Goal: Task Accomplishment & Management: Manage account settings

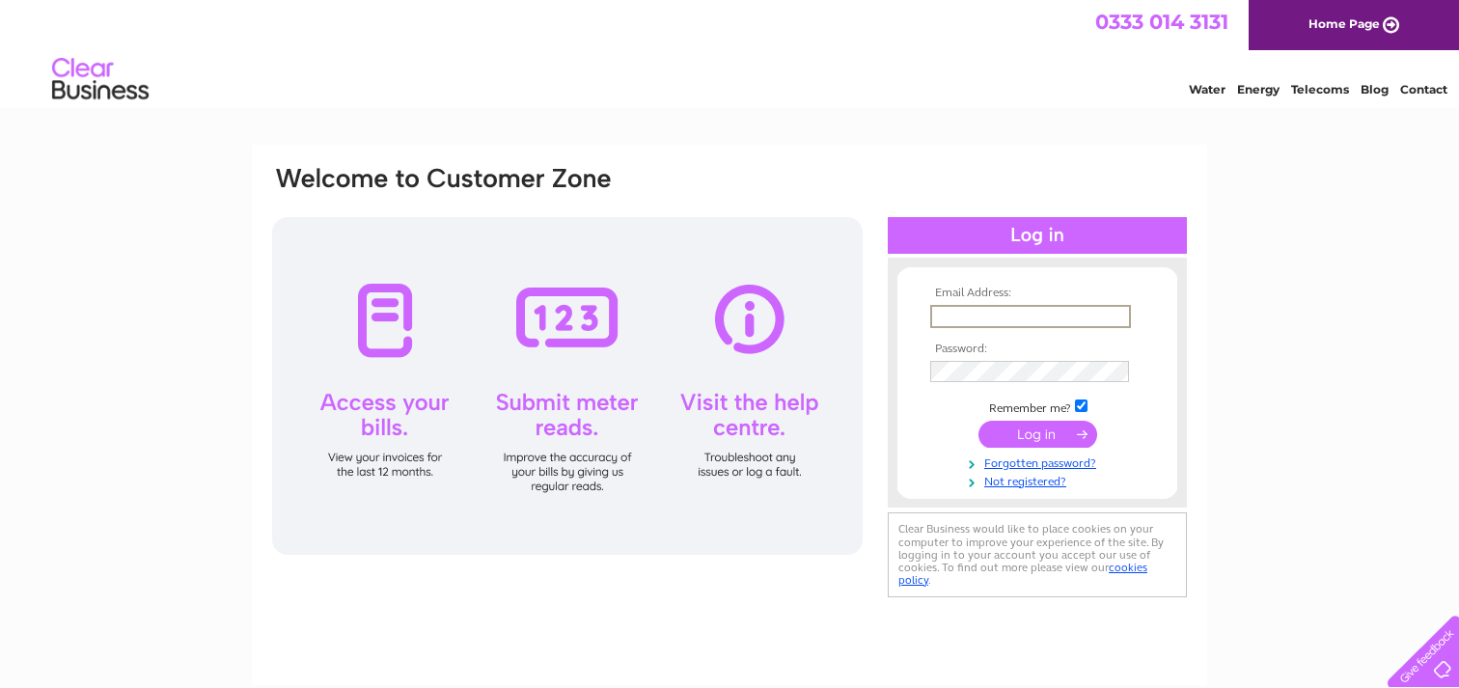
click at [1034, 312] on input "text" at bounding box center [1030, 316] width 201 height 23
type input "[EMAIL_ADDRESS][DOMAIN_NAME]"
click at [1044, 430] on input "submit" at bounding box center [1037, 434] width 119 height 27
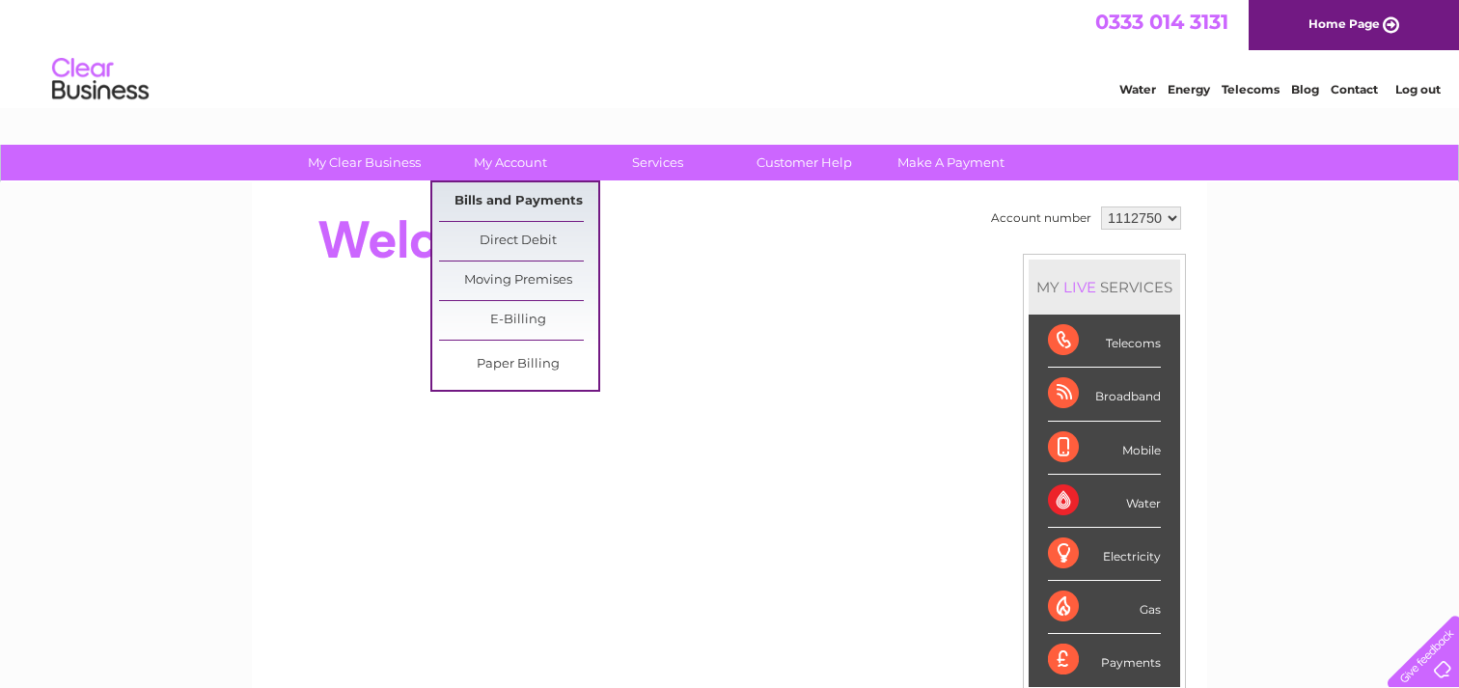
click at [544, 204] on link "Bills and Payments" at bounding box center [518, 201] width 159 height 39
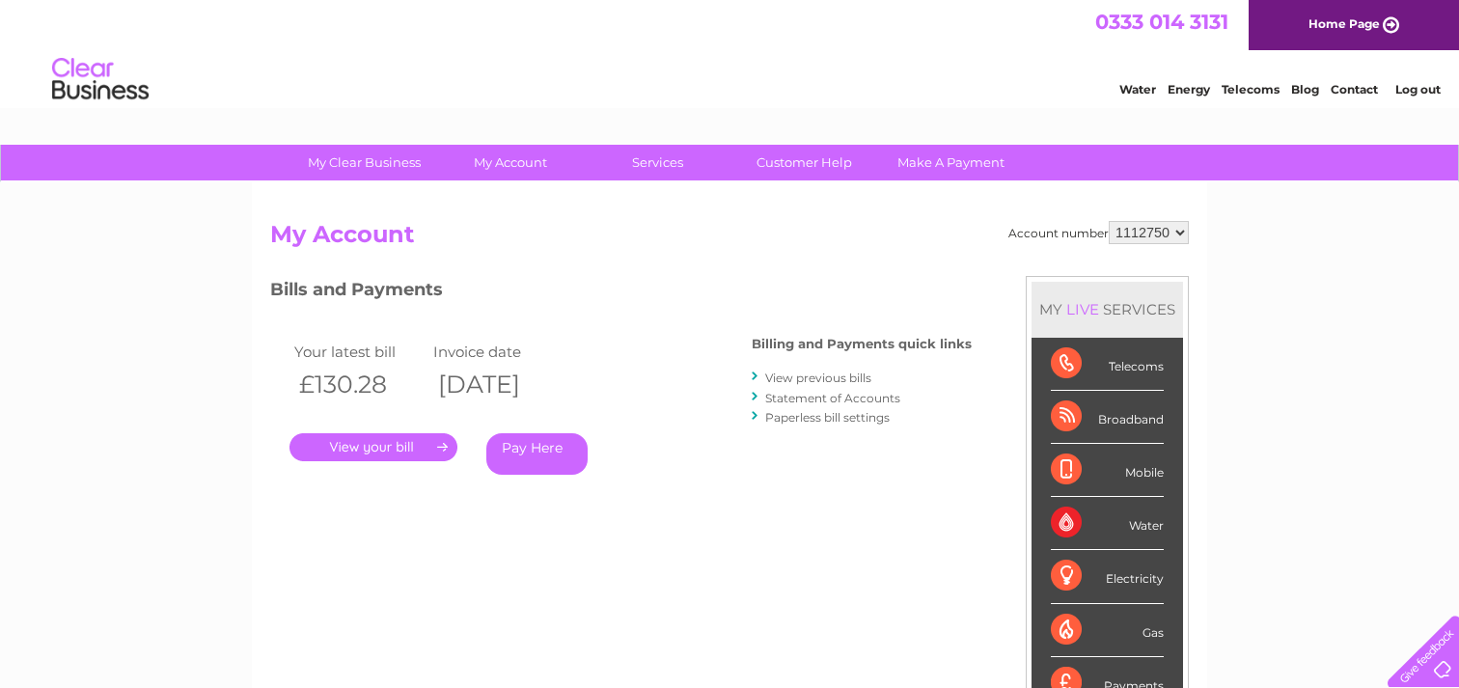
click at [380, 451] on link "." at bounding box center [373, 447] width 168 height 28
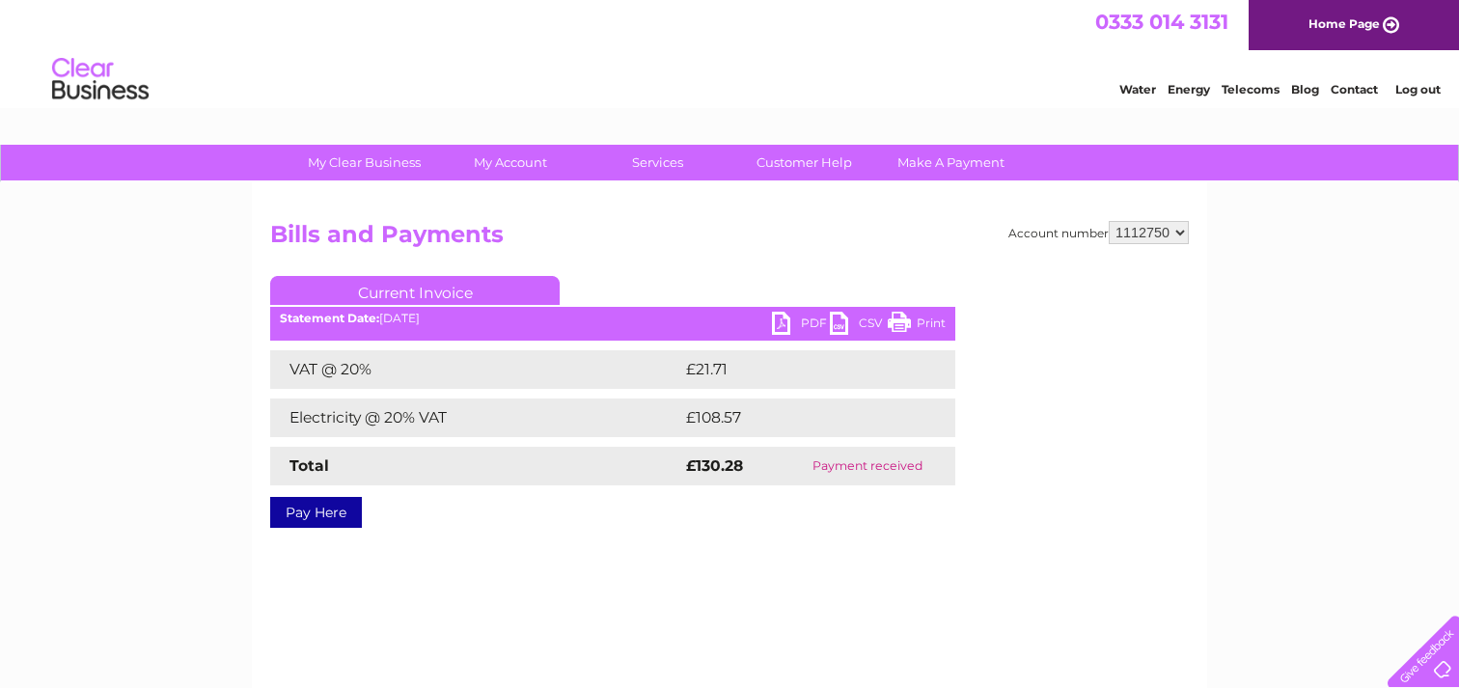
click at [786, 325] on link "PDF" at bounding box center [801, 326] width 58 height 28
